Goal: Transaction & Acquisition: Book appointment/travel/reservation

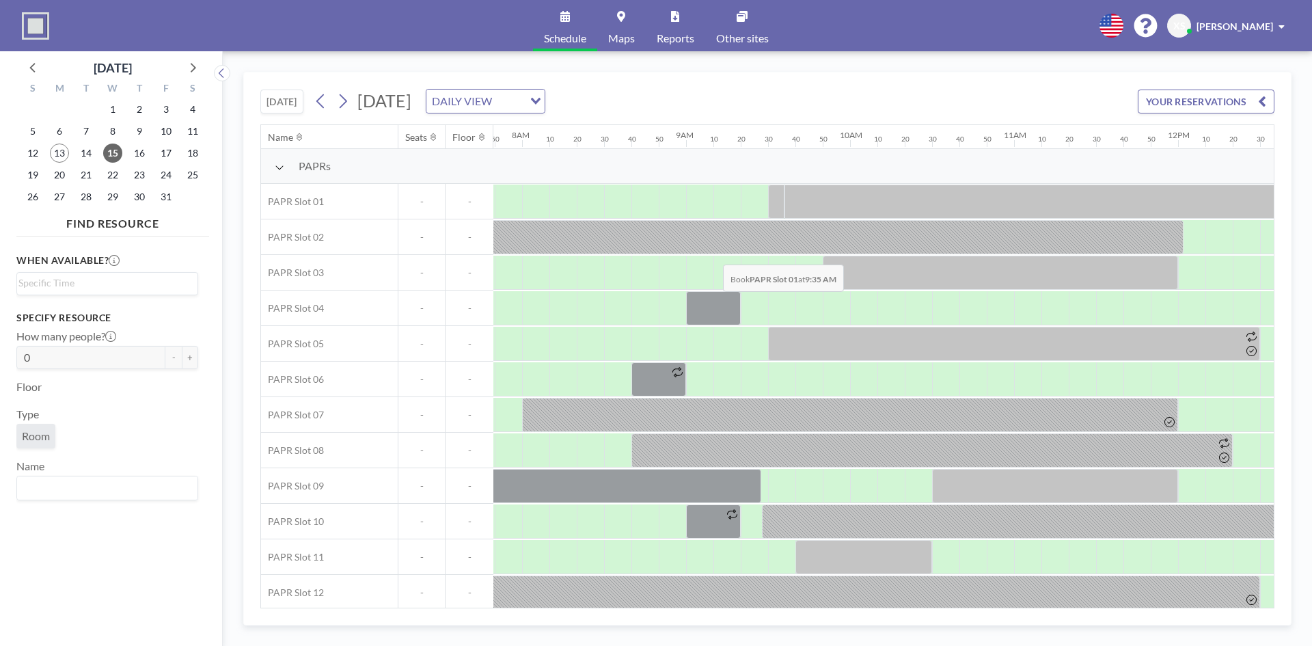
scroll to position [0, 1285]
click at [867, 310] on div at bounding box center [862, 308] width 27 height 34
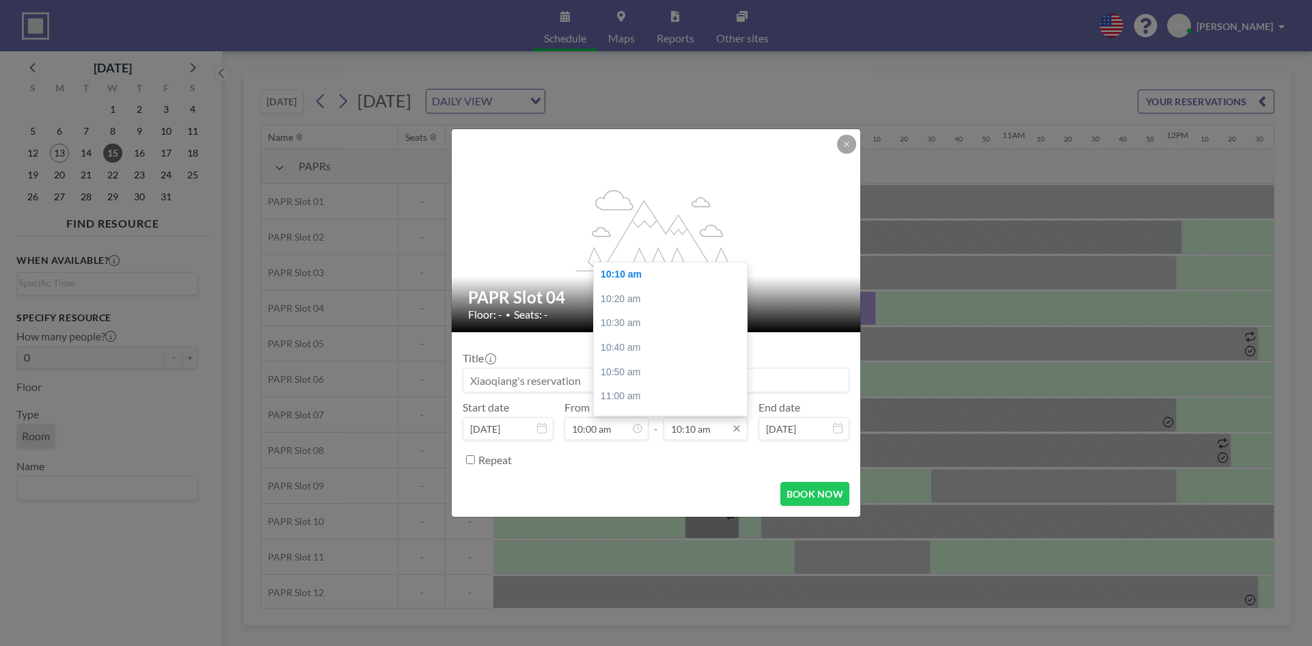
click at [722, 431] on input "10:10 am" at bounding box center [705, 428] width 84 height 23
click at [653, 407] on div "12:00 pm" at bounding box center [674, 406] width 160 height 25
type input "12:00 pm"
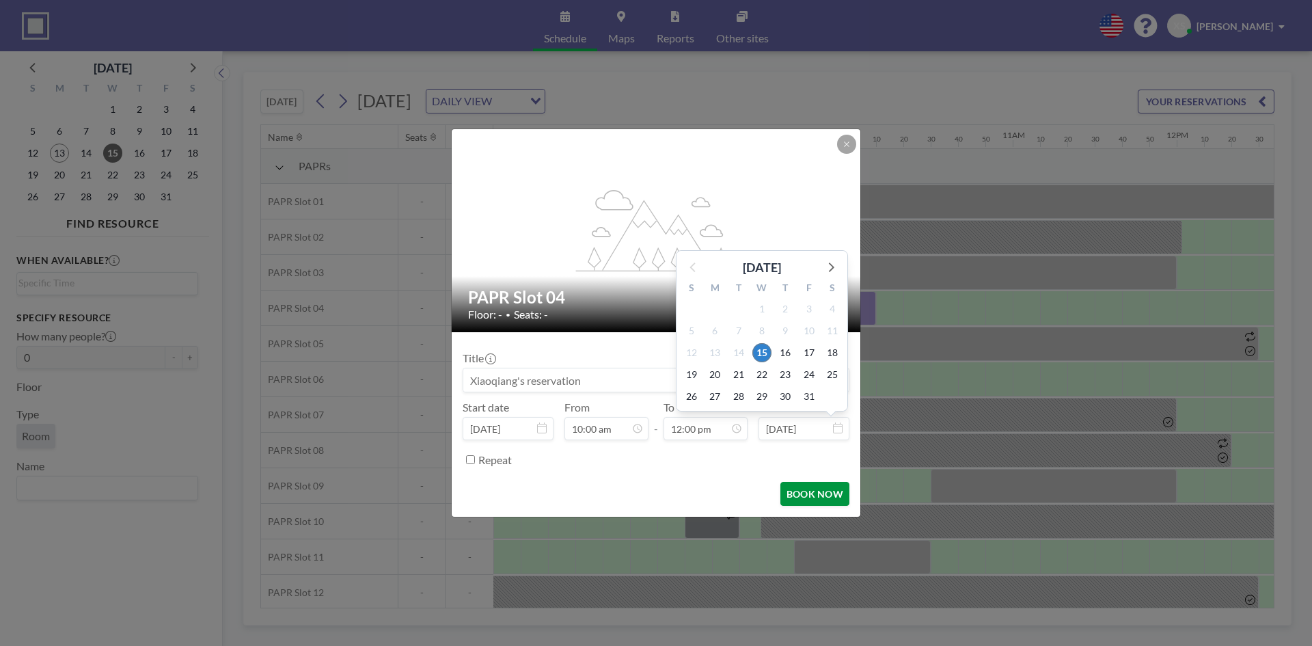
scroll to position [1751, 0]
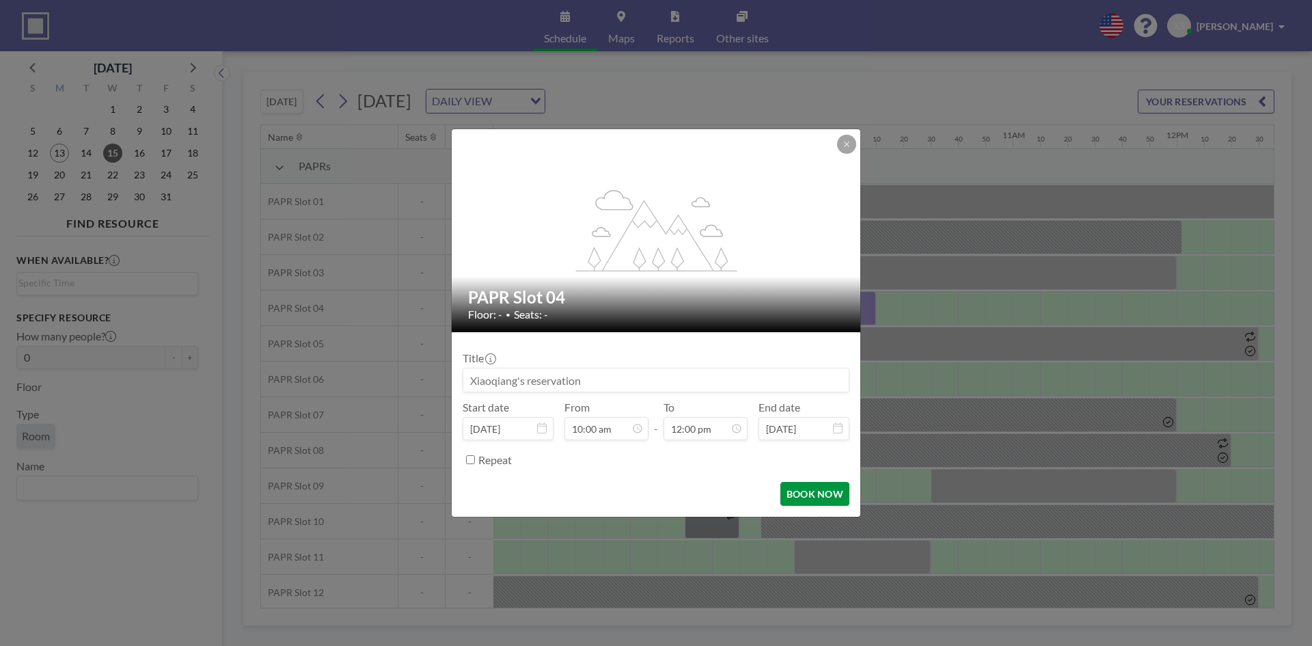
click at [826, 493] on button "BOOK NOW" at bounding box center [814, 494] width 69 height 24
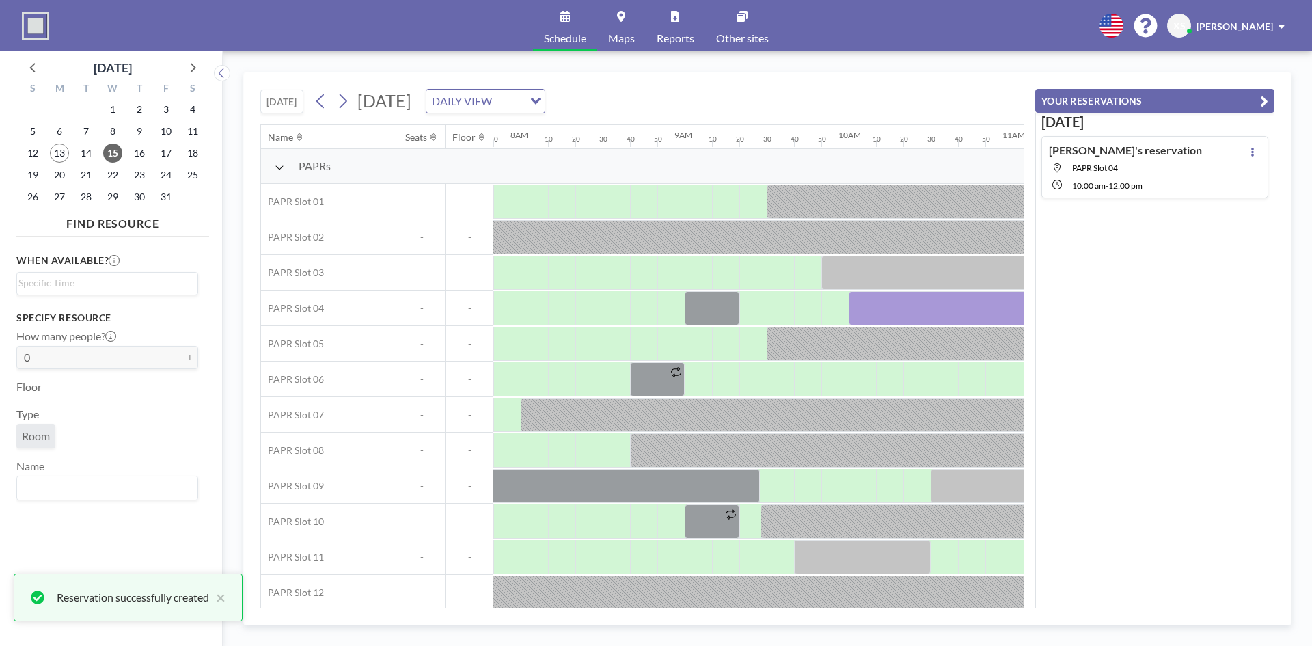
click at [1259, 103] on button "YOUR RESERVATIONS" at bounding box center [1154, 101] width 239 height 24
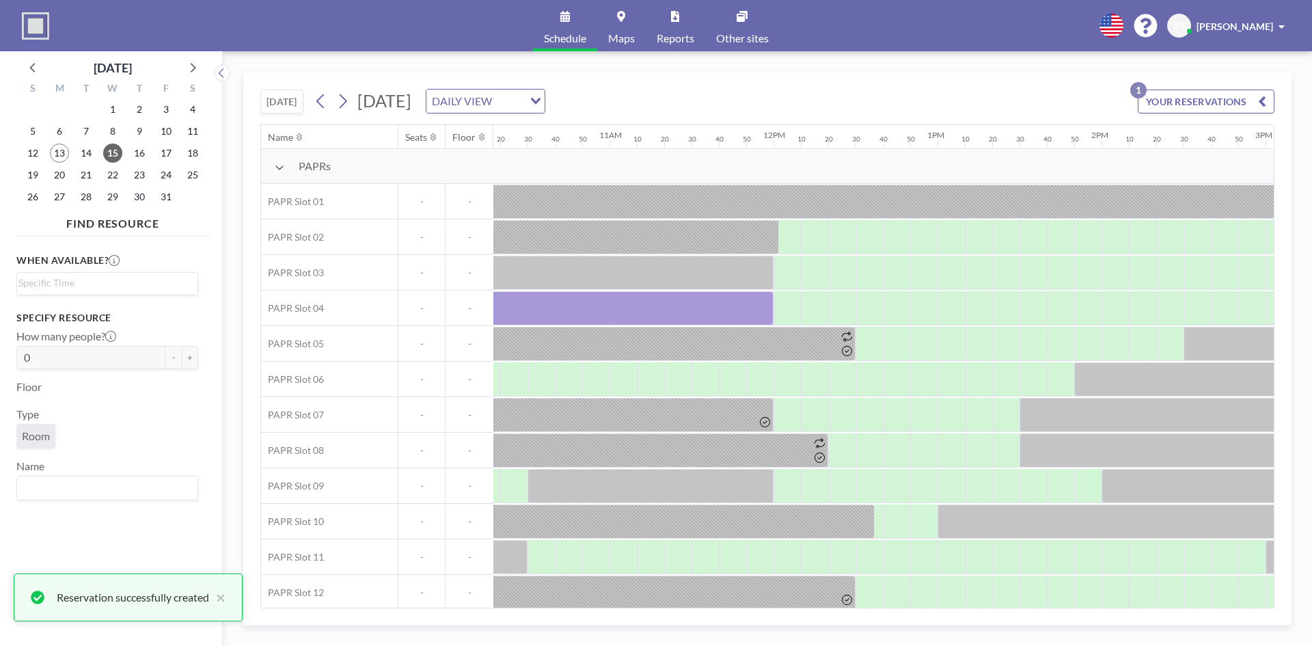
scroll to position [0, 1809]
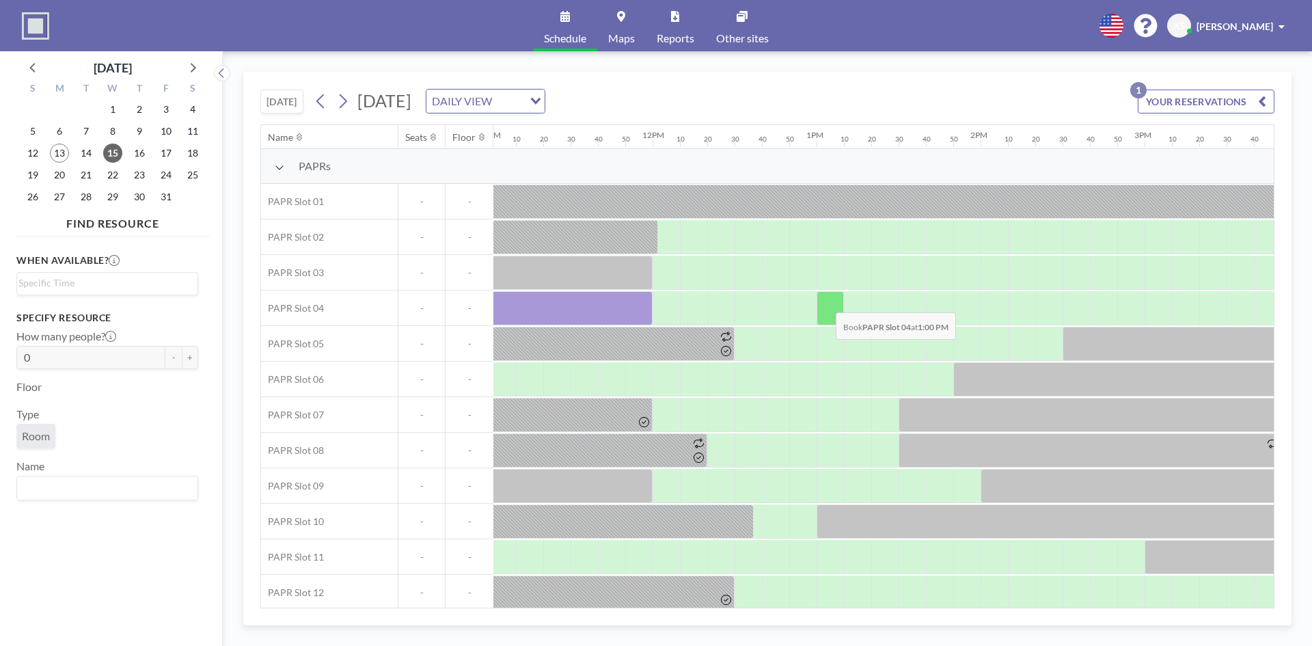
click at [825, 302] on div at bounding box center [830, 308] width 27 height 34
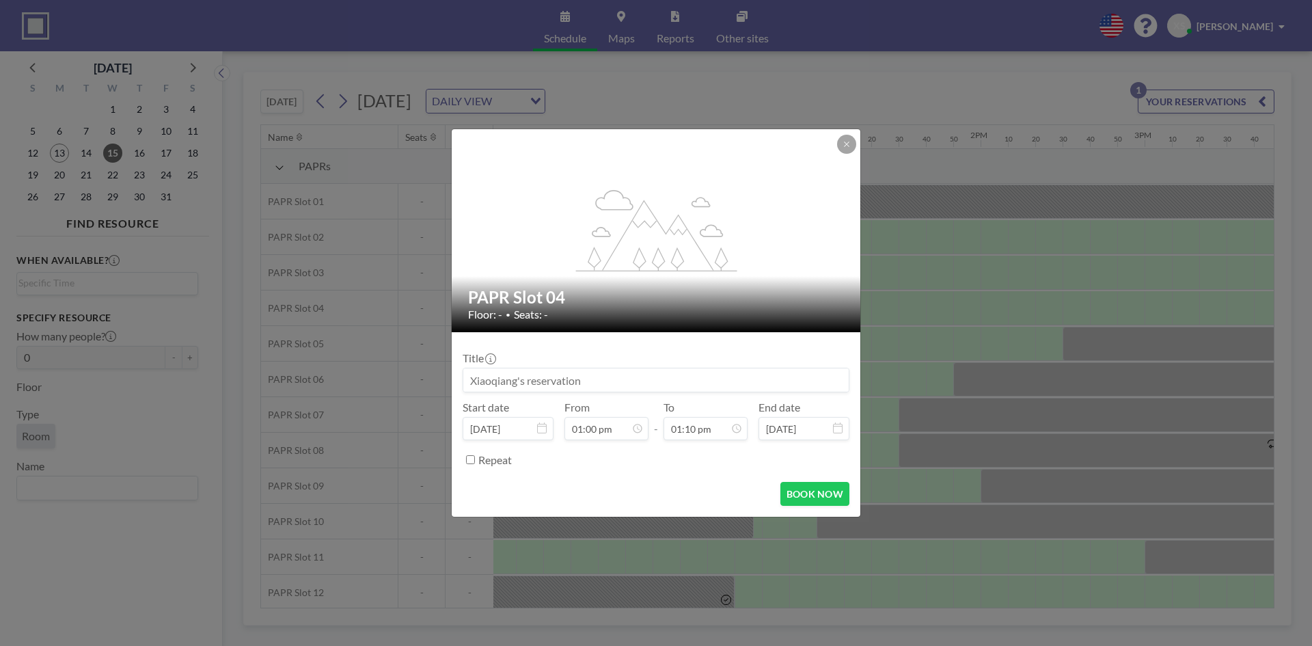
scroll to position [1921, 0]
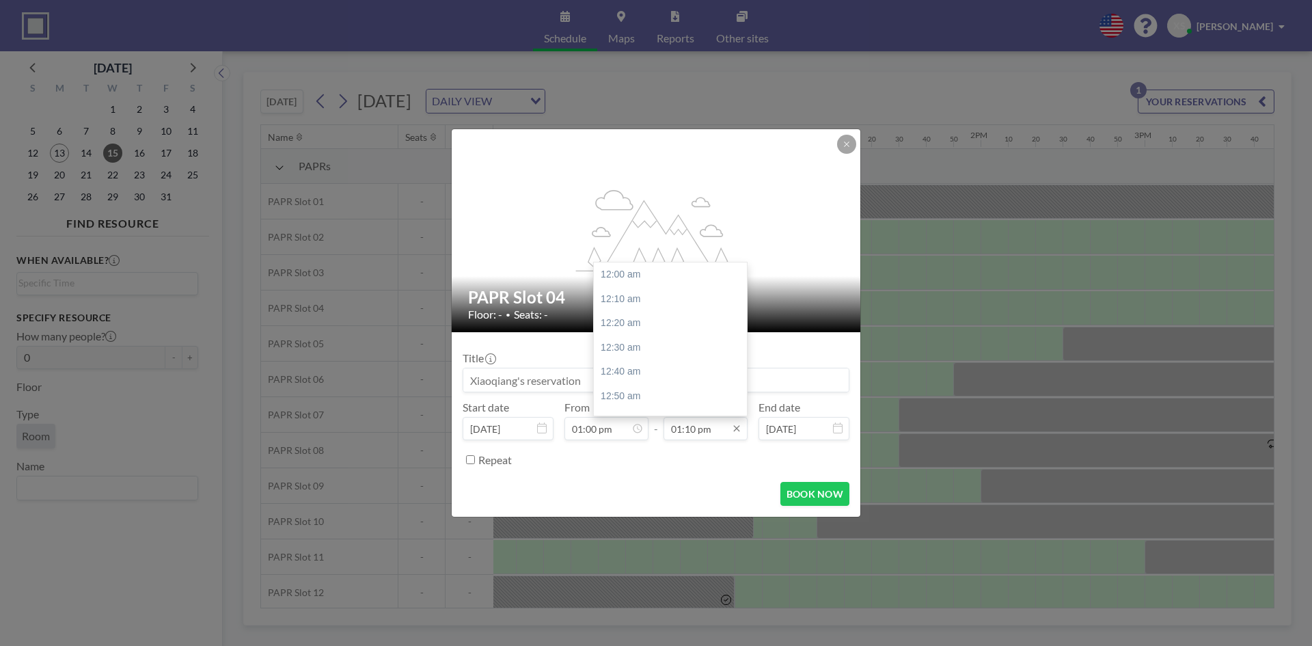
click at [689, 432] on input "01:10 pm" at bounding box center [705, 428] width 84 height 23
click at [645, 338] on div "03:00 pm" at bounding box center [674, 337] width 160 height 25
type input "03:00 pm"
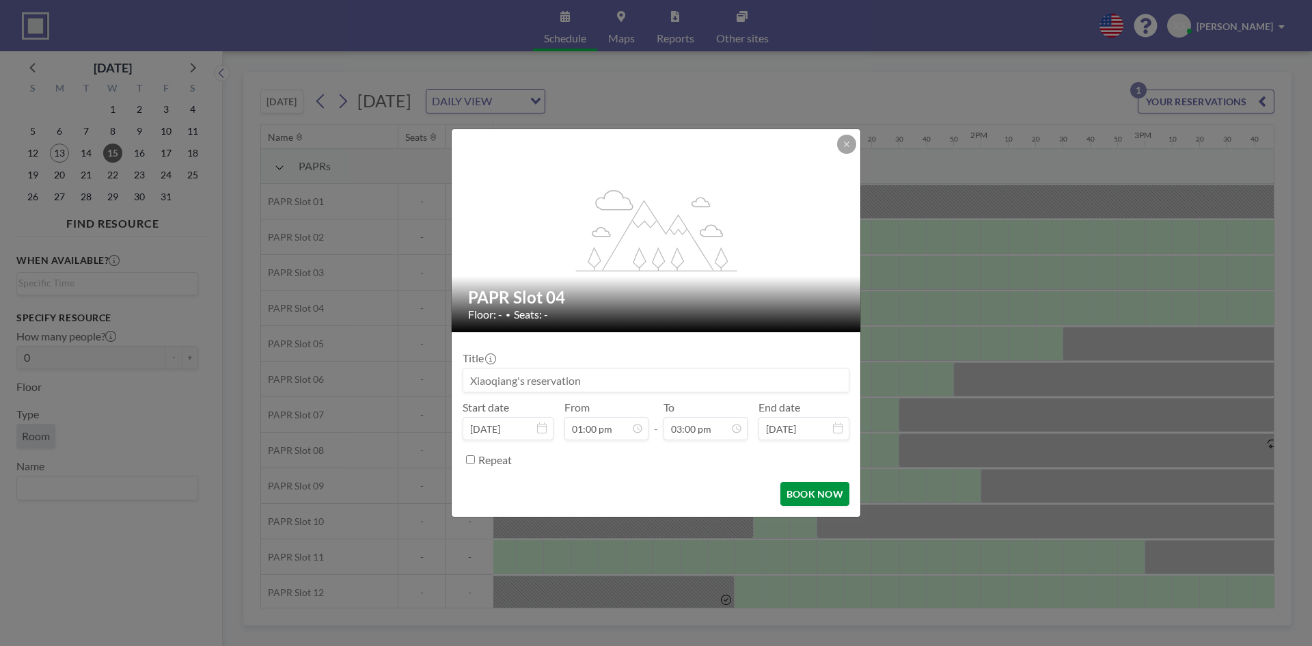
click at [806, 487] on button "BOOK NOW" at bounding box center [814, 494] width 69 height 24
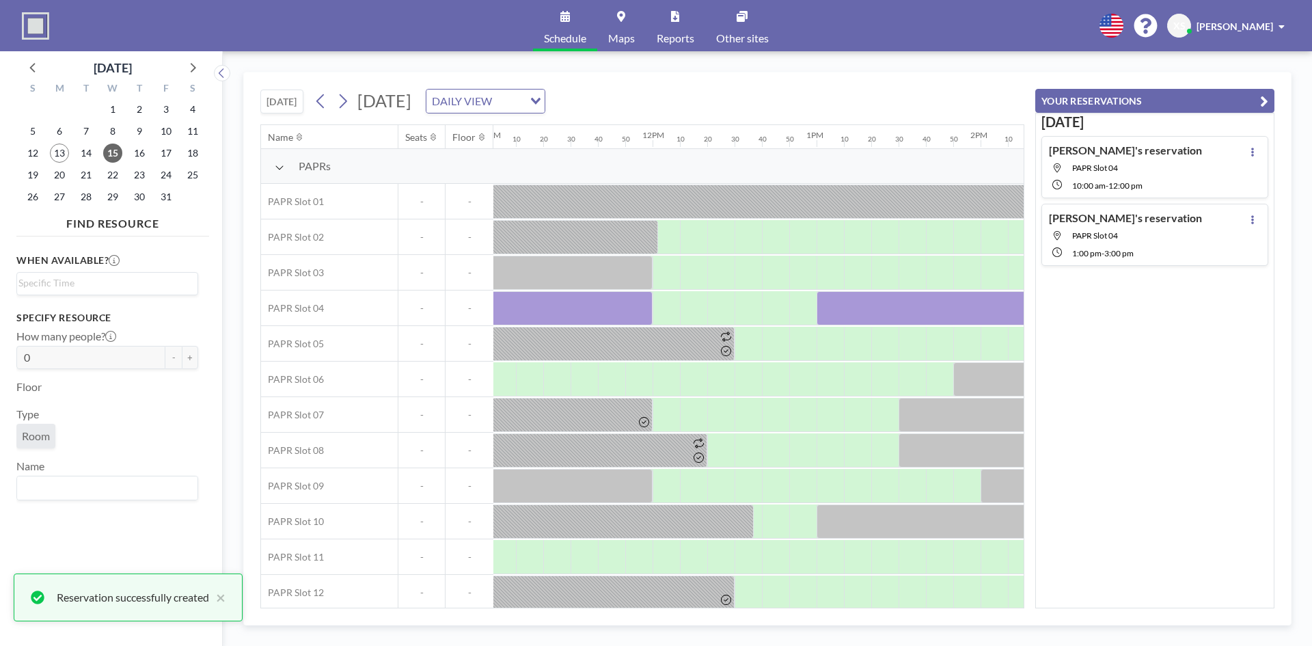
click at [1263, 103] on icon "button" at bounding box center [1264, 101] width 8 height 16
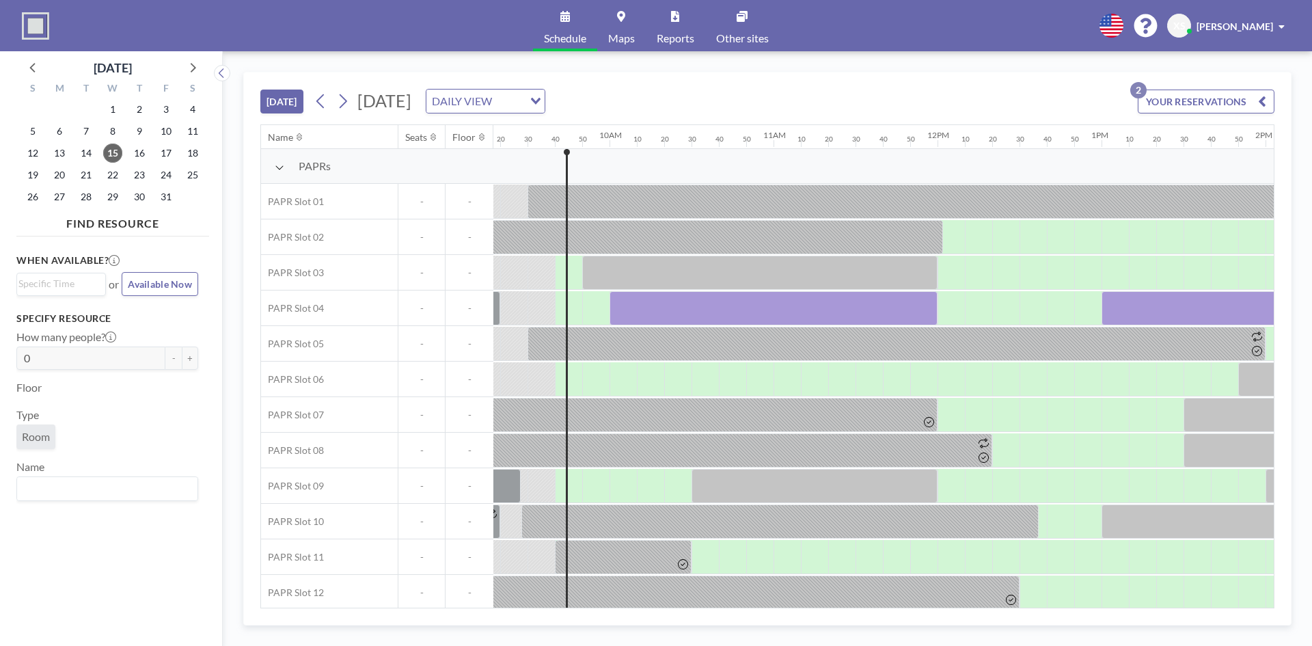
scroll to position [0, 1531]
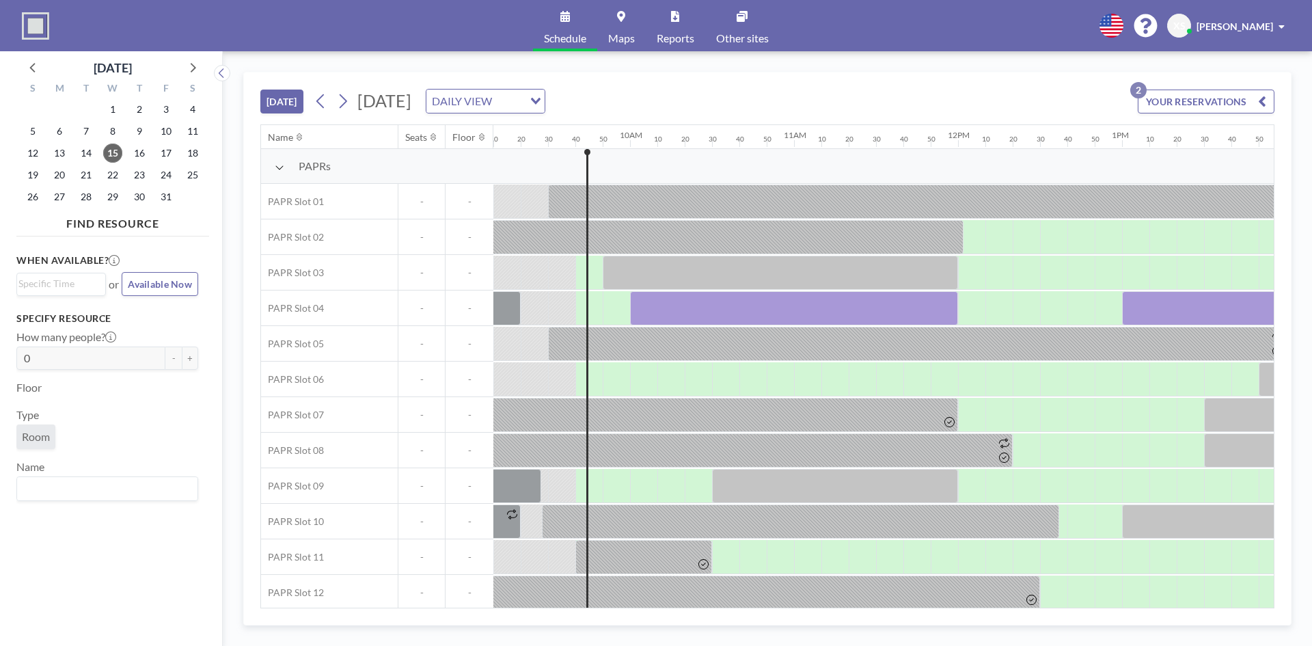
scroll to position [0, 1546]
